Goal: Task Accomplishment & Management: Manage account settings

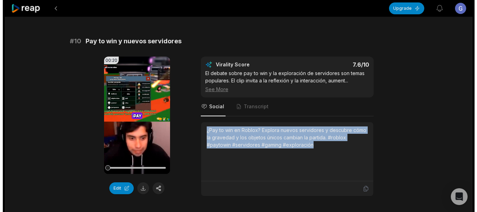
scroll to position [1908, 0]
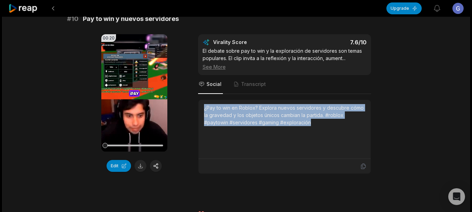
drag, startPoint x: 469, startPoint y: 129, endPoint x: 464, endPoint y: 134, distance: 7.2
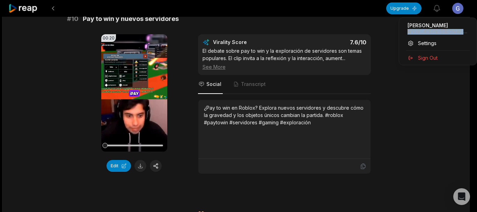
drag, startPoint x: 408, startPoint y: 31, endPoint x: 460, endPoint y: 32, distance: 52.4
click at [460, 32] on p "[EMAIL_ADDRESS][DOMAIN_NAME]" at bounding box center [438, 32] width 61 height 6
copy p "[EMAIL_ADDRESS][DOMAIN_NAME]"
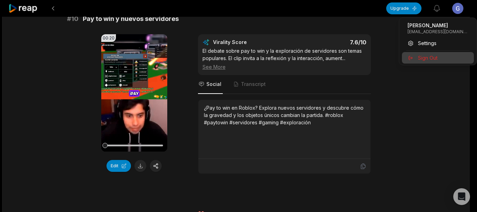
click at [430, 56] on span "Sign Out" at bounding box center [428, 57] width 20 height 7
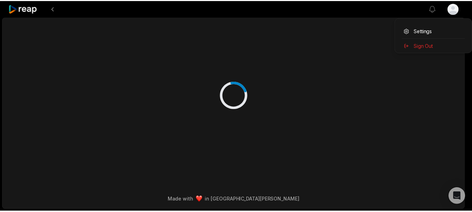
scroll to position [0, 0]
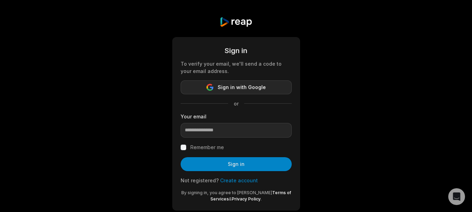
click at [233, 87] on span "Sign in with Google" at bounding box center [242, 87] width 48 height 8
